Goal: Transaction & Acquisition: Purchase product/service

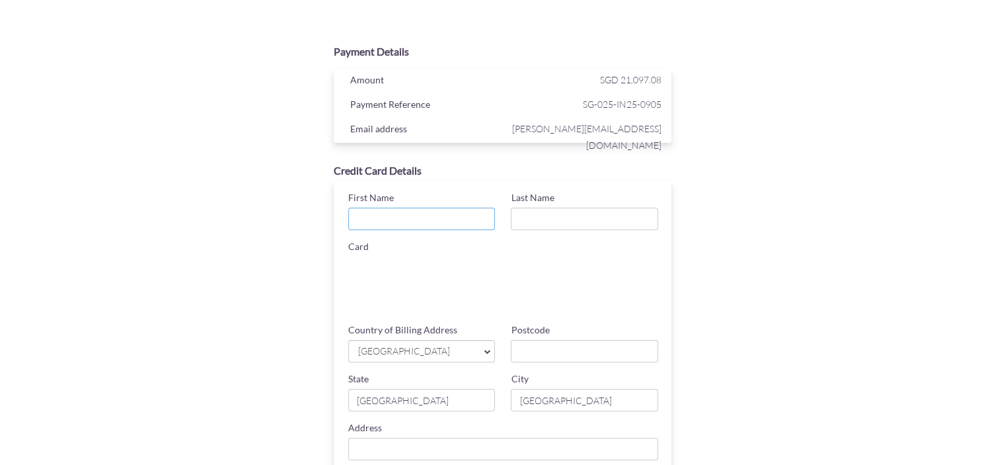
click at [434, 216] on input "First Name" at bounding box center [421, 219] width 147 height 22
type input "[PERSON_NAME]"
type input "Attal"
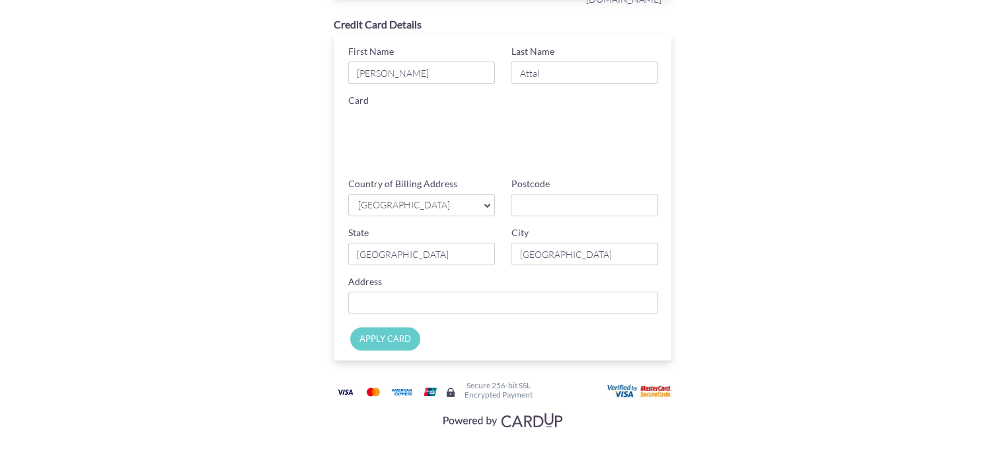
click at [487, 206] on icon at bounding box center [488, 204] width 7 height 13
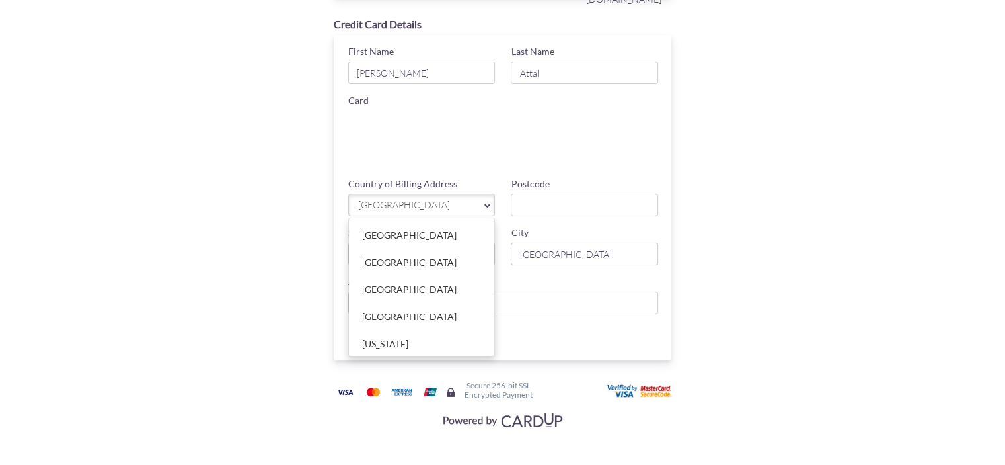
click at [457, 198] on span "[GEOGRAPHIC_DATA]" at bounding box center [415, 205] width 117 height 14
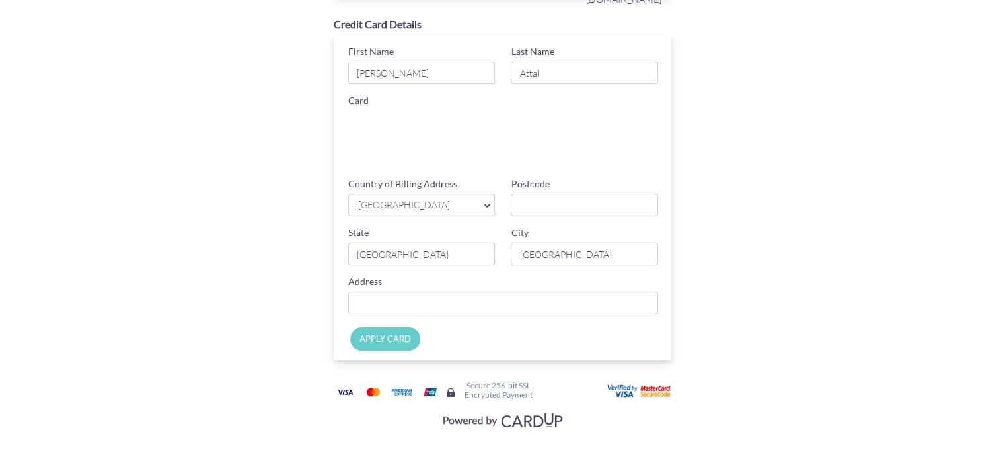
click at [390, 345] on input "APPLY CARD" at bounding box center [385, 338] width 70 height 23
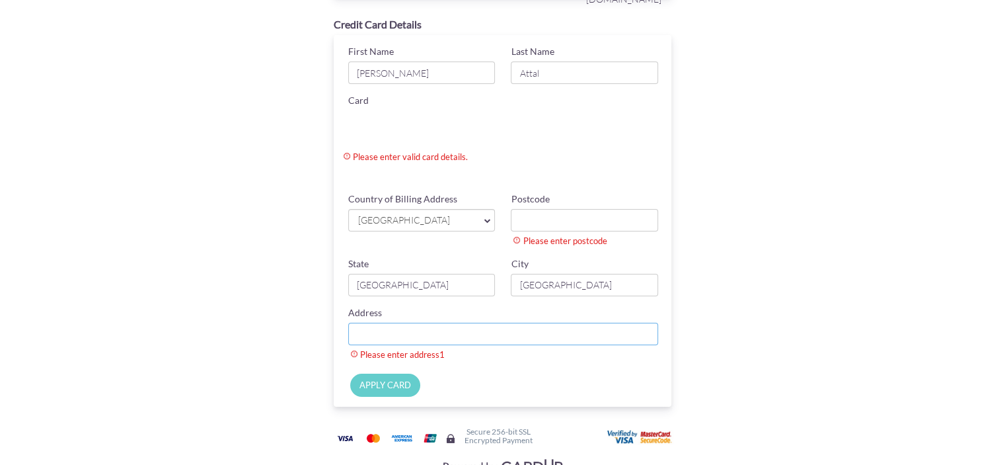
click at [437, 330] on input "Country of Billing Address" at bounding box center [503, 334] width 311 height 22
type input "[STREET_ADDRESS]"
type input "129801"
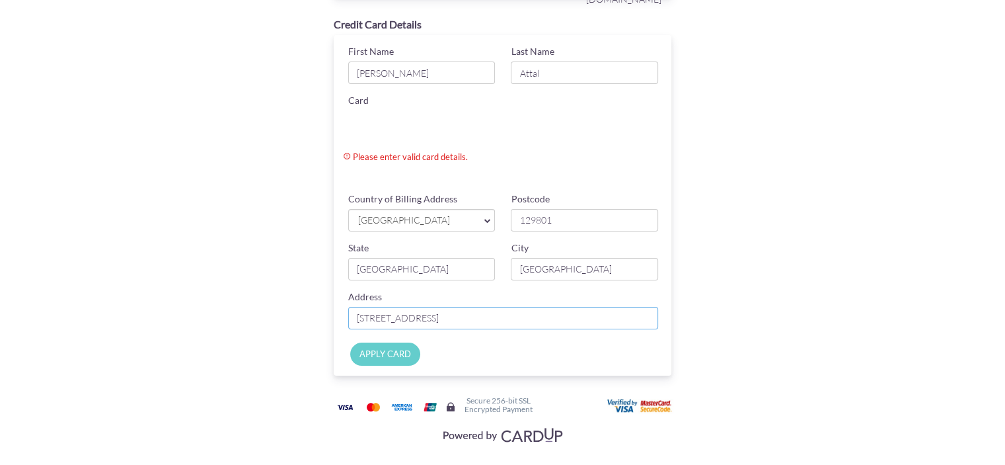
type input "[STREET_ADDRESS]"
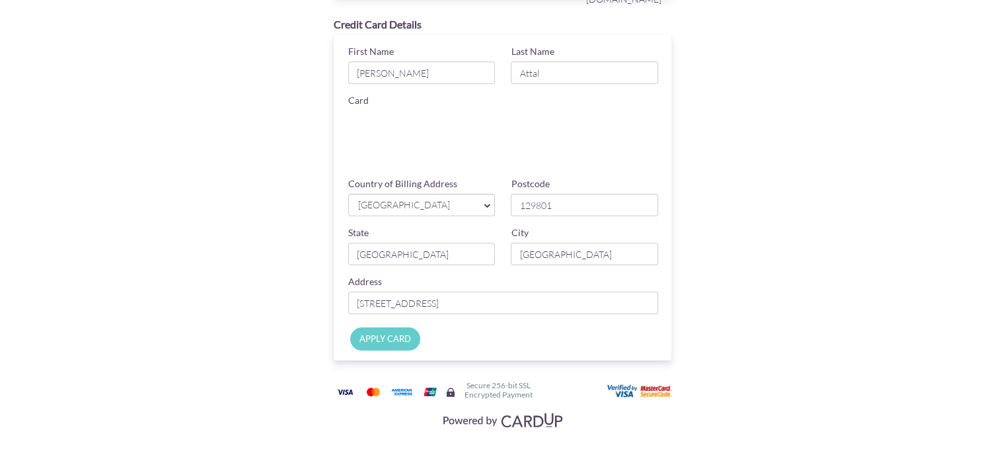
click at [383, 336] on input "APPLY CARD" at bounding box center [385, 338] width 70 height 23
type input "Applying..."
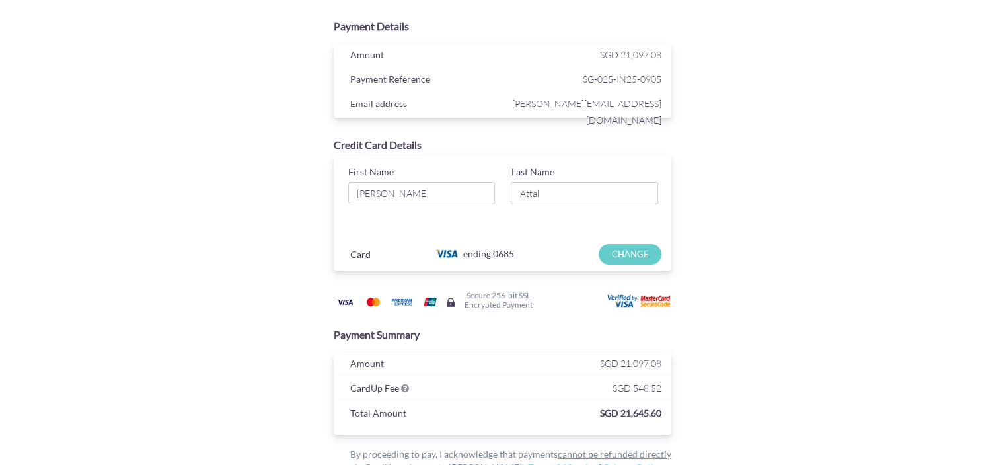
scroll to position [0, 0]
